Goal: Use online tool/utility: Utilize a website feature to perform a specific function

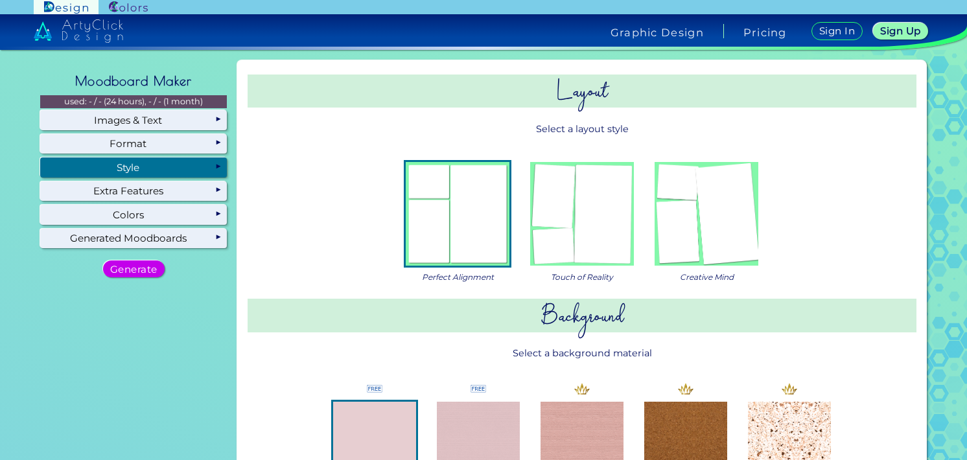
click at [693, 220] on img at bounding box center [706, 214] width 104 height 104
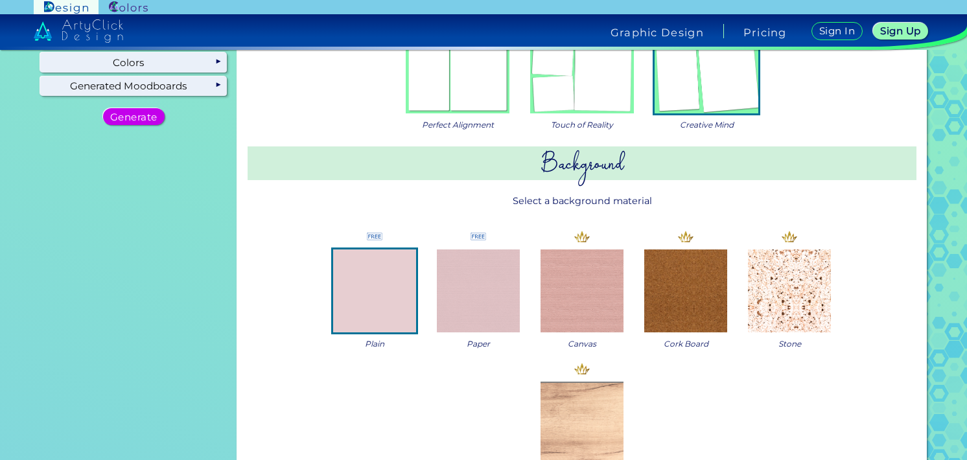
scroll to position [194, 0]
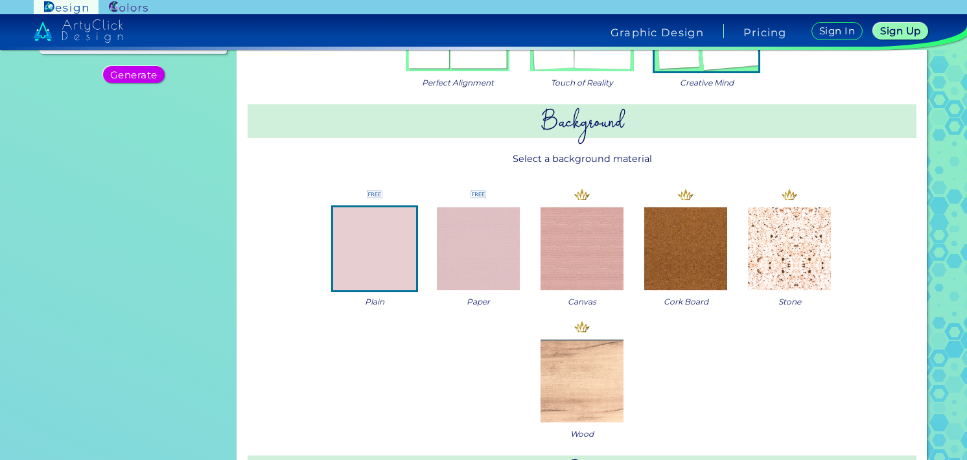
click at [593, 377] on img at bounding box center [581, 381] width 83 height 83
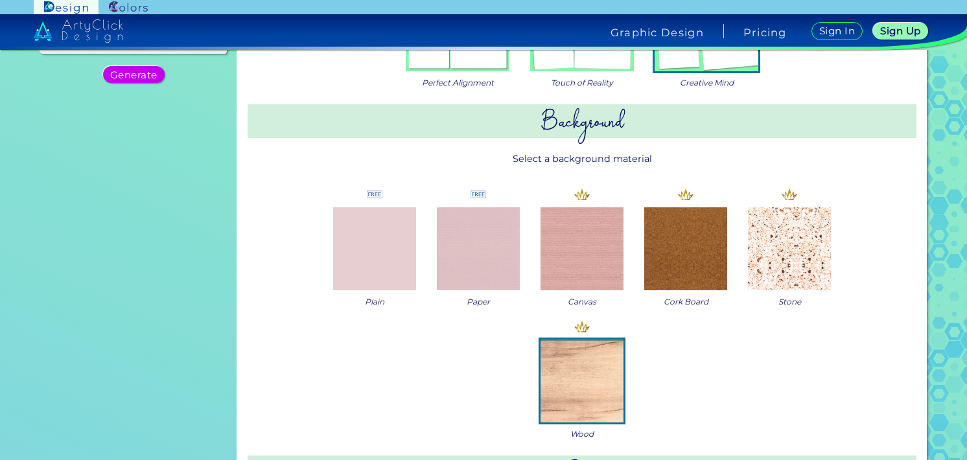
click at [505, 257] on img at bounding box center [478, 248] width 83 height 83
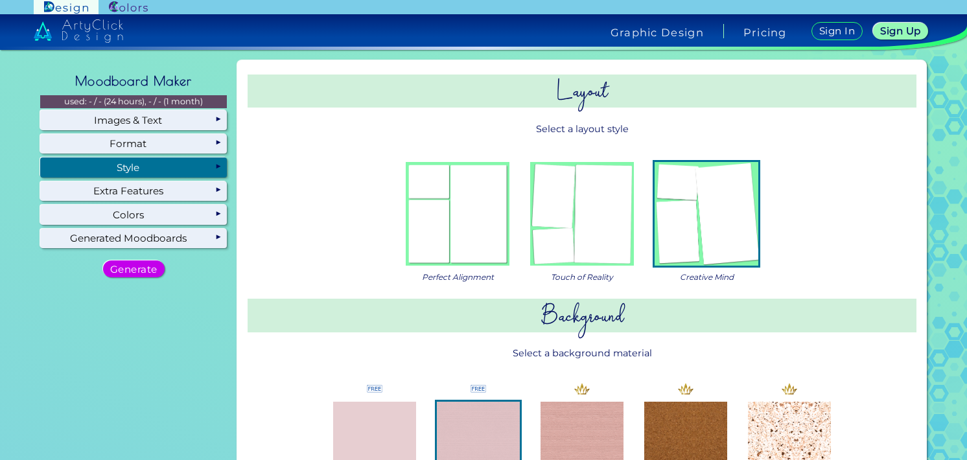
scroll to position [0, 0]
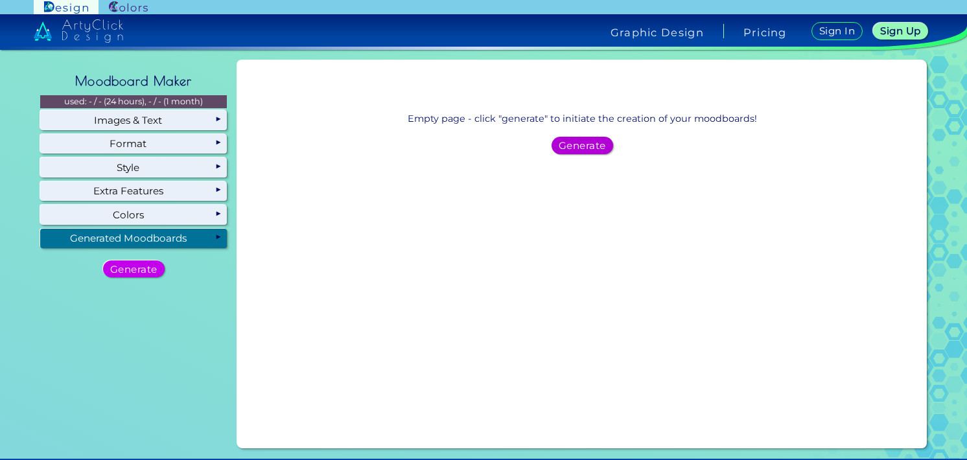
click at [583, 149] on h5 "Generate" at bounding box center [581, 145] width 43 height 9
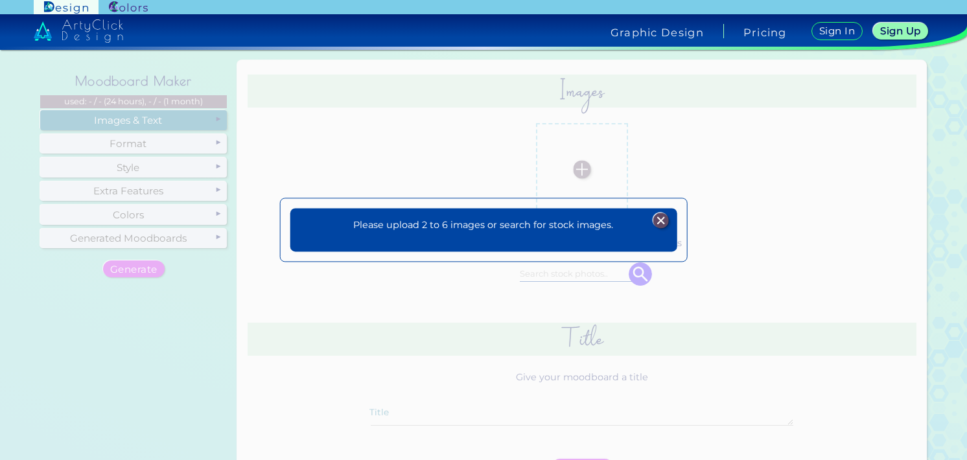
click at [661, 220] on img at bounding box center [661, 221] width 16 height 16
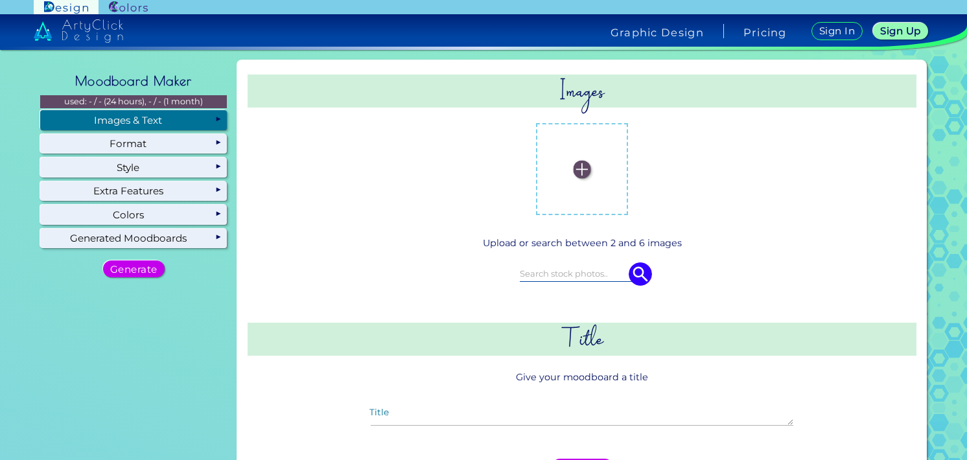
click at [591, 272] on input at bounding box center [582, 273] width 124 height 14
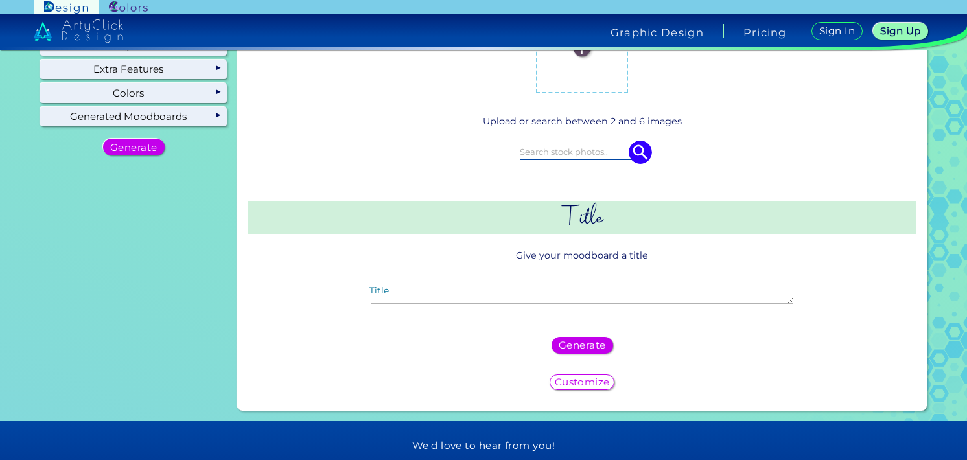
scroll to position [130, 0]
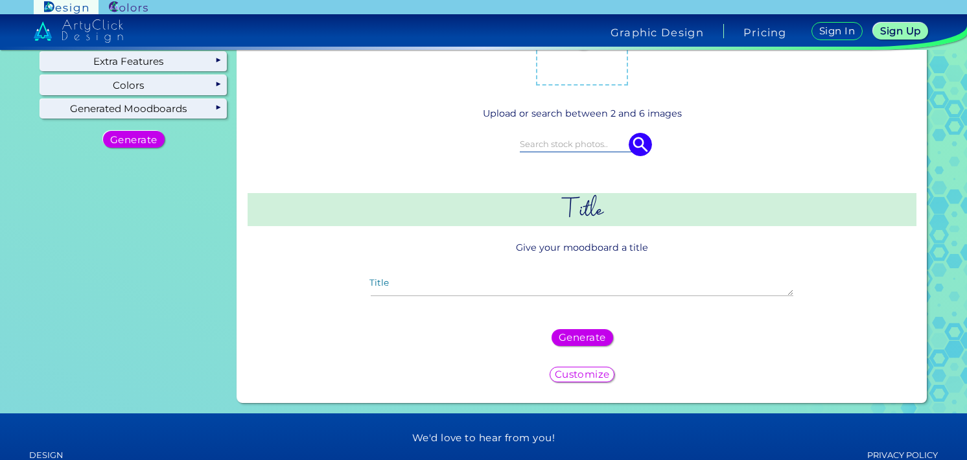
click at [643, 129] on div at bounding box center [582, 144] width 592 height 36
click at [632, 144] on img at bounding box center [639, 144] width 23 height 23
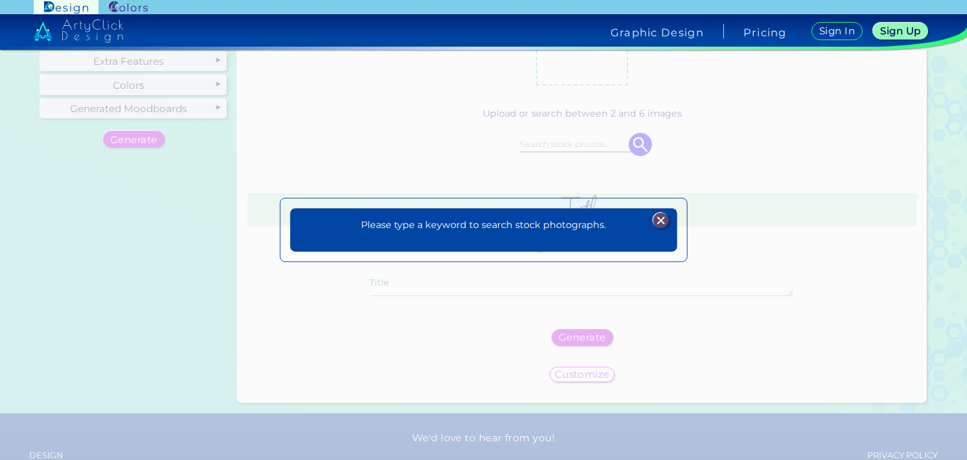
click at [663, 221] on img at bounding box center [661, 221] width 16 height 16
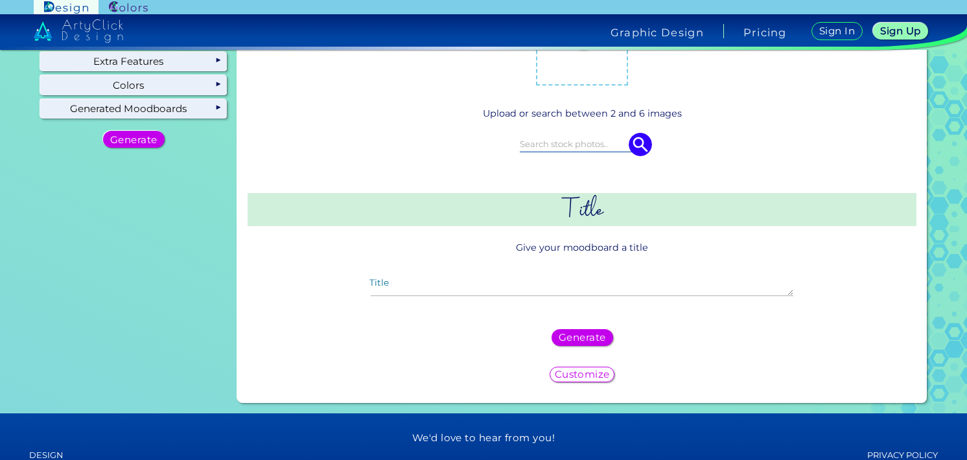
drag, startPoint x: 592, startPoint y: 157, endPoint x: 585, endPoint y: 152, distance: 8.3
click at [588, 154] on div at bounding box center [582, 144] width 592 height 36
drag, startPoint x: 584, startPoint y: 151, endPoint x: 577, endPoint y: 141, distance: 13.0
click at [584, 151] on div at bounding box center [582, 145] width 124 height 16
click at [577, 141] on input at bounding box center [582, 144] width 124 height 14
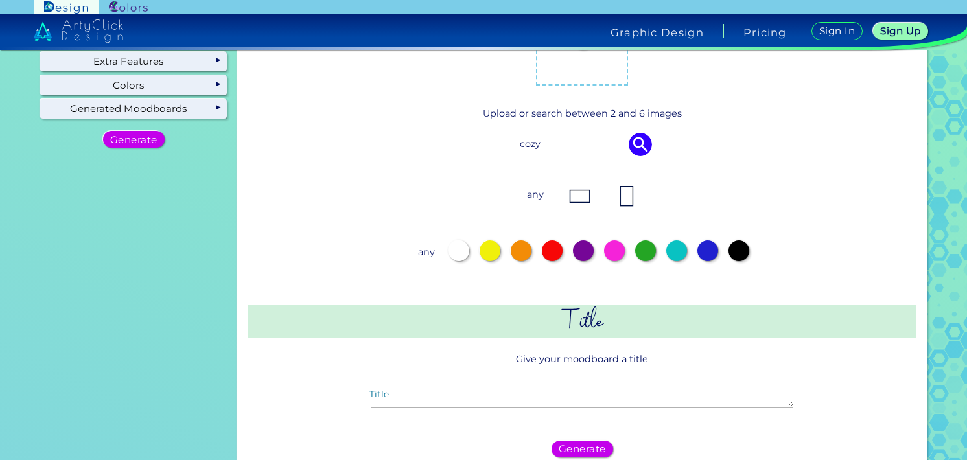
type input "cozy"
click at [577, 189] on img at bounding box center [580, 196] width 26 height 26
click at [584, 258] on div at bounding box center [583, 250] width 21 height 21
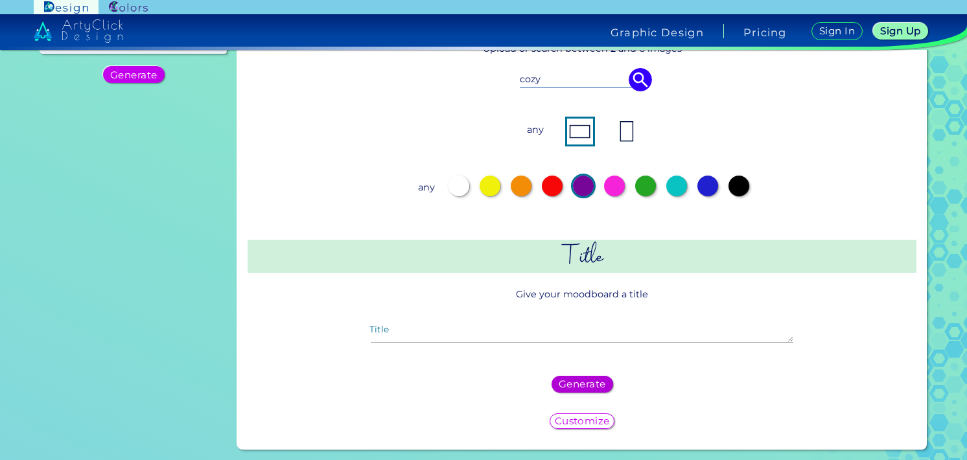
click at [581, 383] on h5 "Generate" at bounding box center [582, 385] width 46 height 10
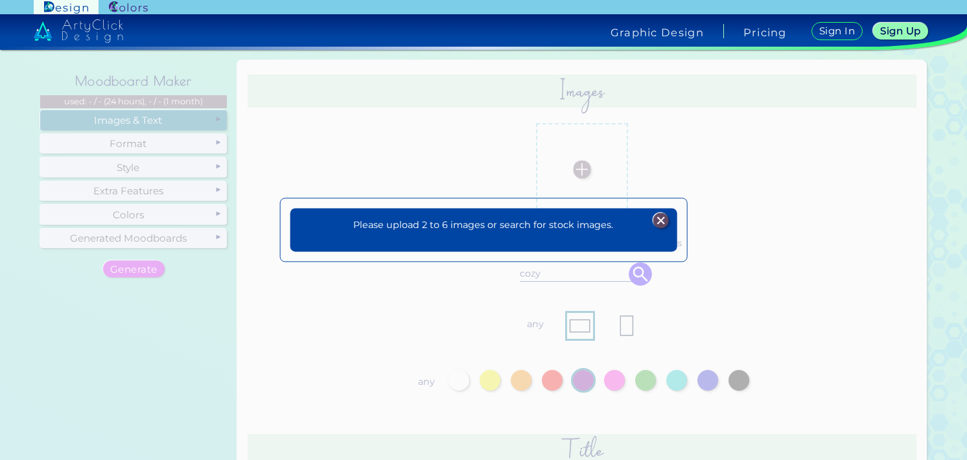
click at [665, 224] on img at bounding box center [661, 221] width 16 height 16
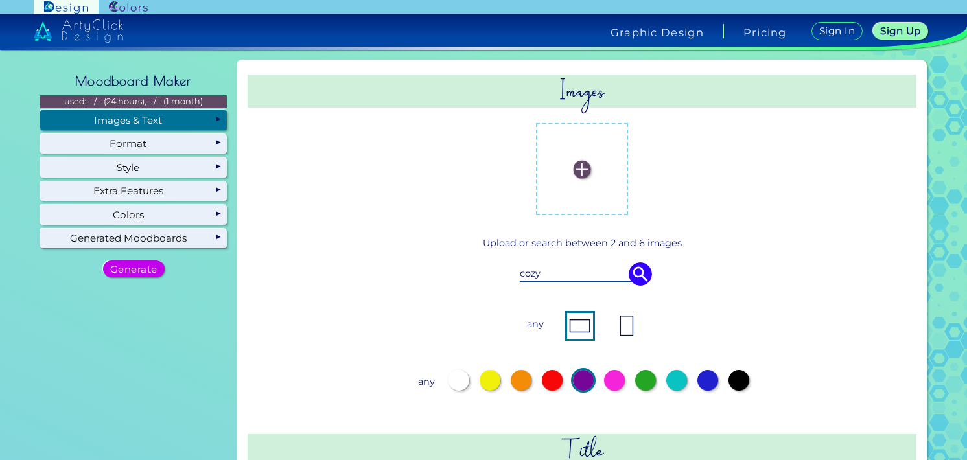
click at [584, 277] on input "cozy" at bounding box center [582, 273] width 124 height 14
click at [579, 161] on img at bounding box center [581, 169] width 17 height 17
click at [0, 0] on input "file" at bounding box center [0, 0] width 0 height 0
